Goal: Information Seeking & Learning: Learn about a topic

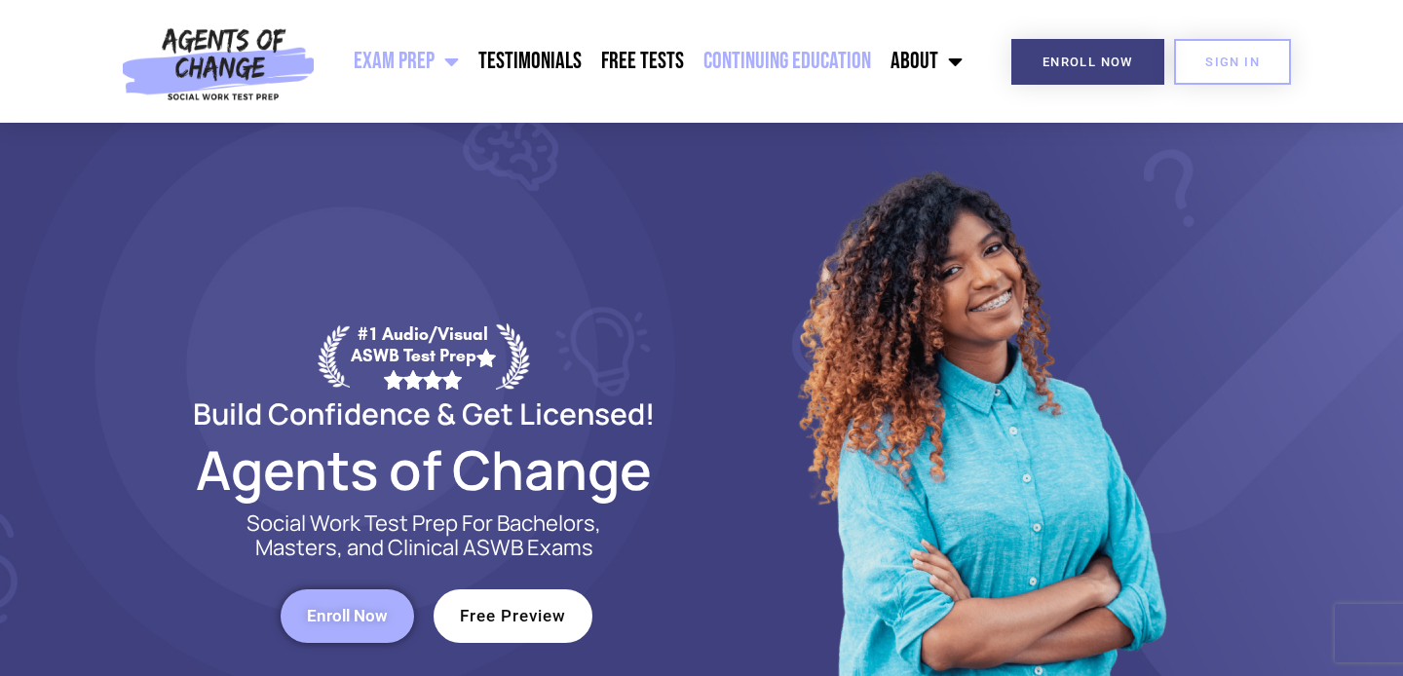
click at [743, 41] on link "Continuing Education" at bounding box center [787, 61] width 187 height 49
click at [810, 51] on link "Continuing Education" at bounding box center [787, 61] width 187 height 49
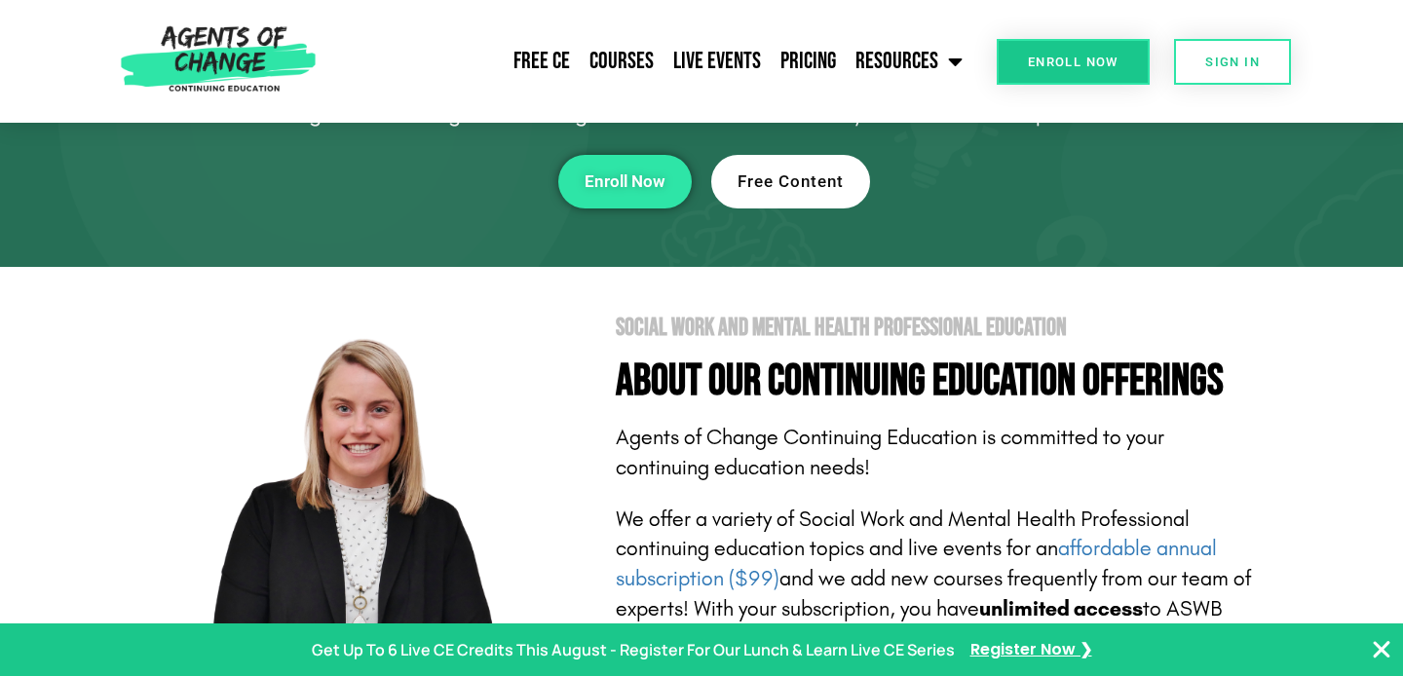
scroll to position [184, 0]
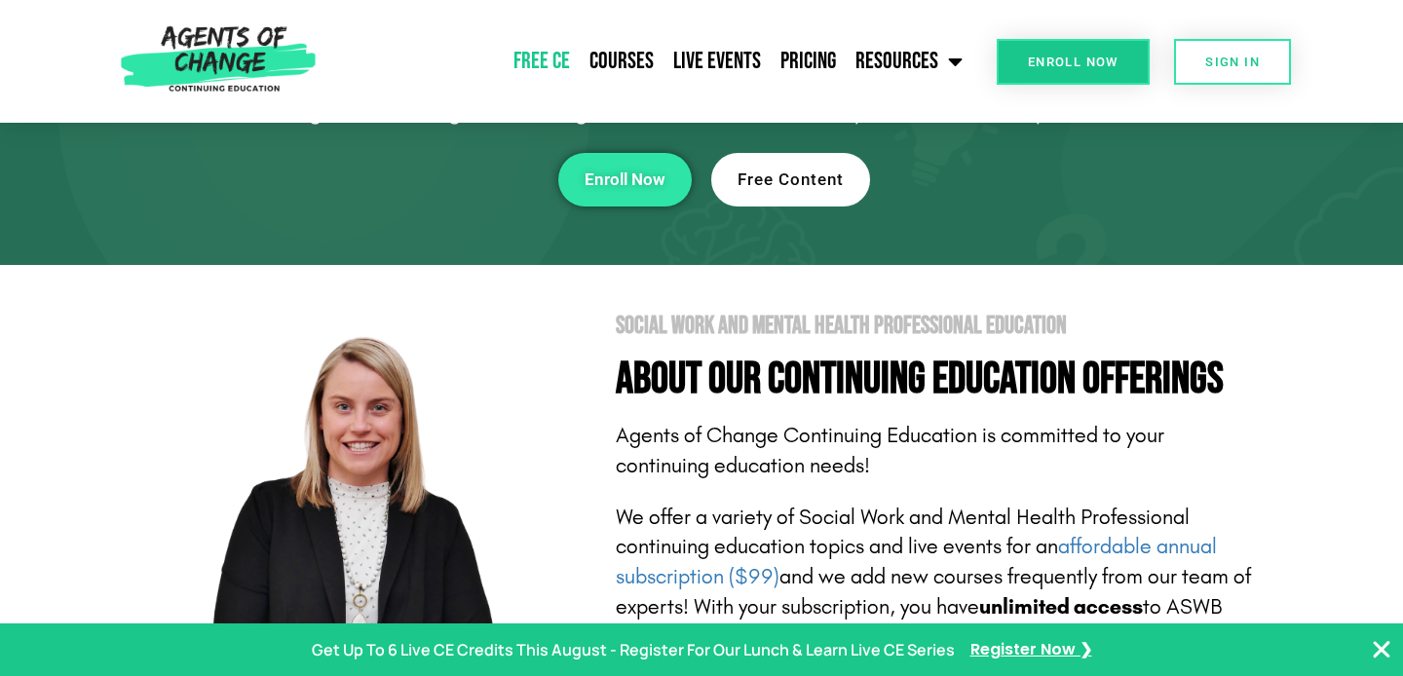
click at [551, 61] on link "Free CE" at bounding box center [542, 61] width 76 height 49
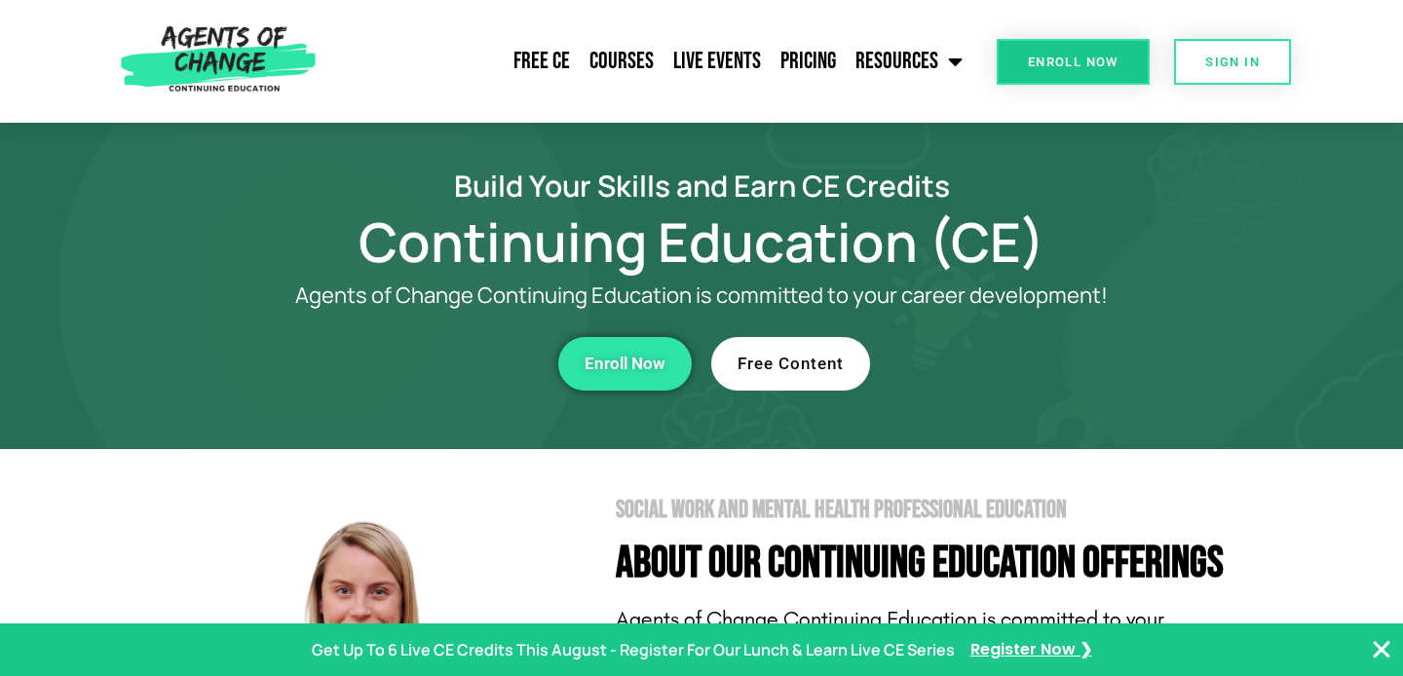
click at [629, 366] on span "Enroll Now" at bounding box center [625, 364] width 81 height 17
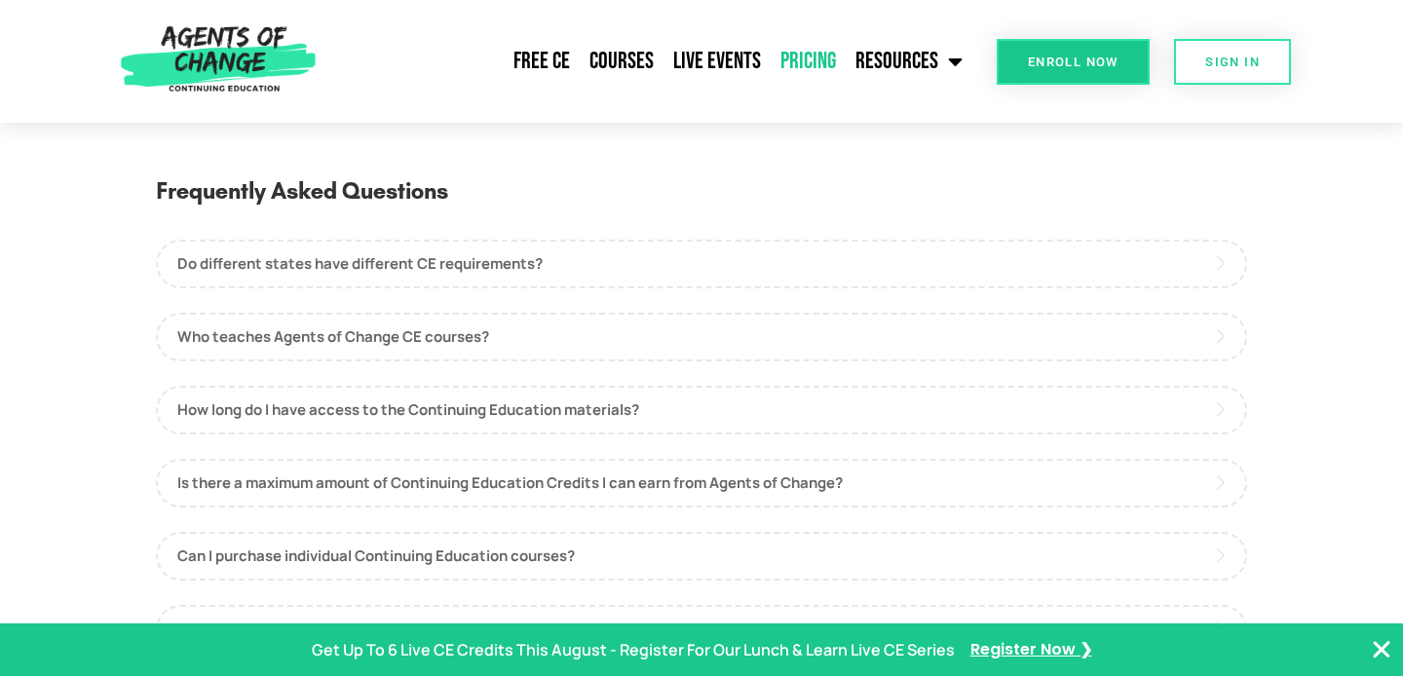
scroll to position [907, 0]
click at [384, 262] on link "Do different states have different CE requirements?" at bounding box center [701, 265] width 1091 height 49
